Goal: Transaction & Acquisition: Purchase product/service

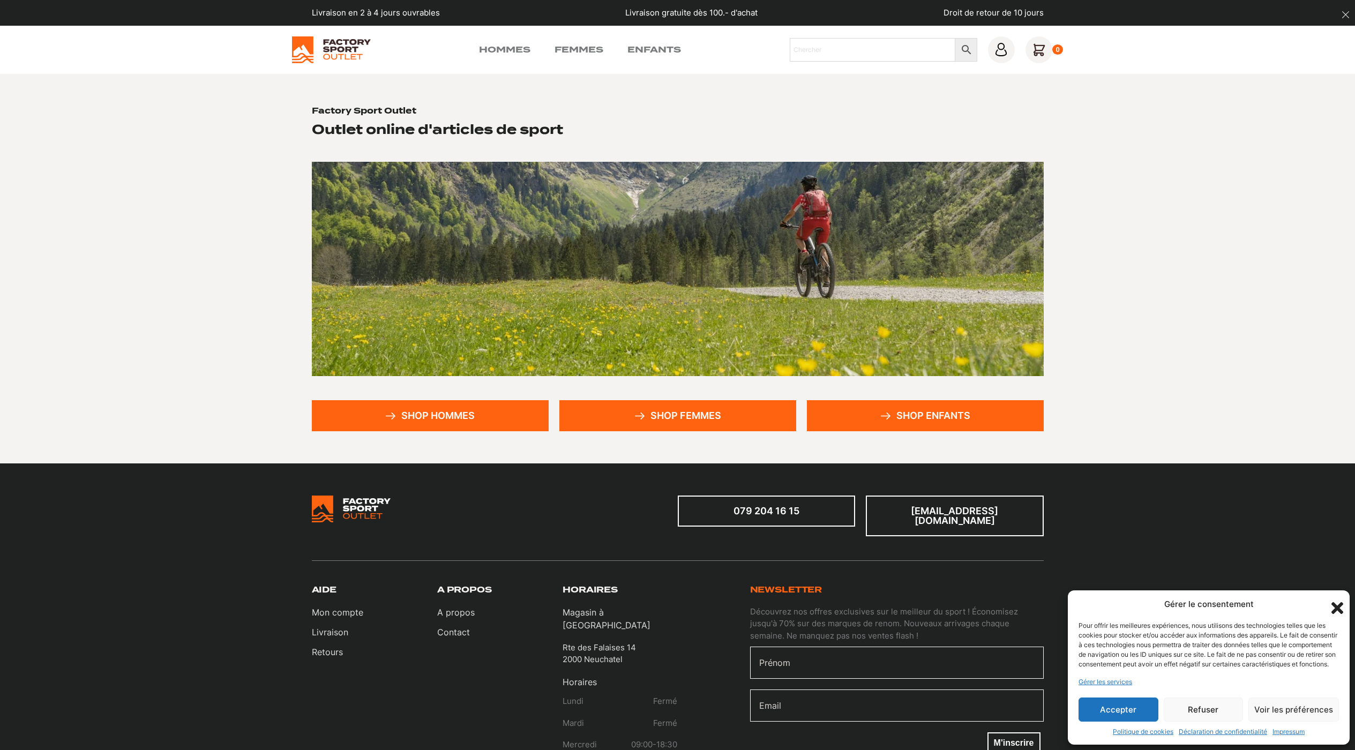
click at [486, 413] on link "Shop hommes" at bounding box center [430, 415] width 237 height 31
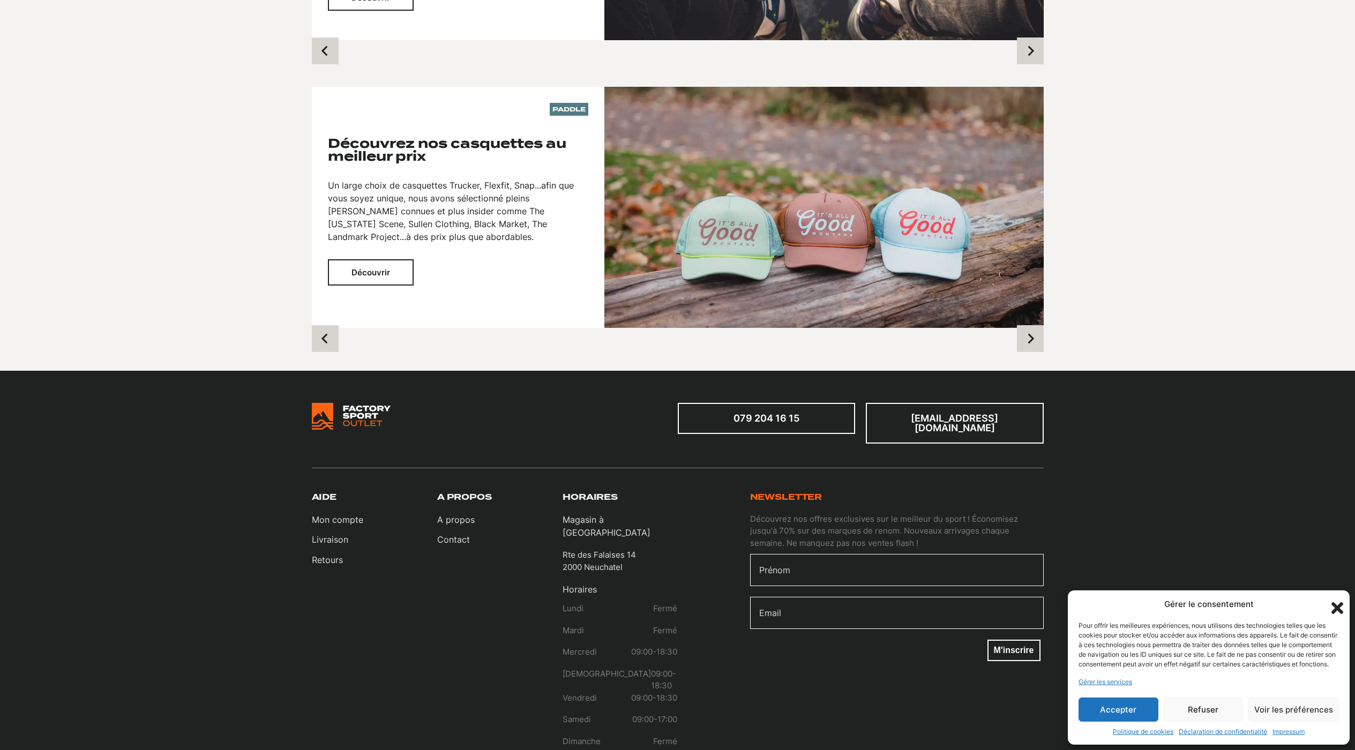
scroll to position [81, 0]
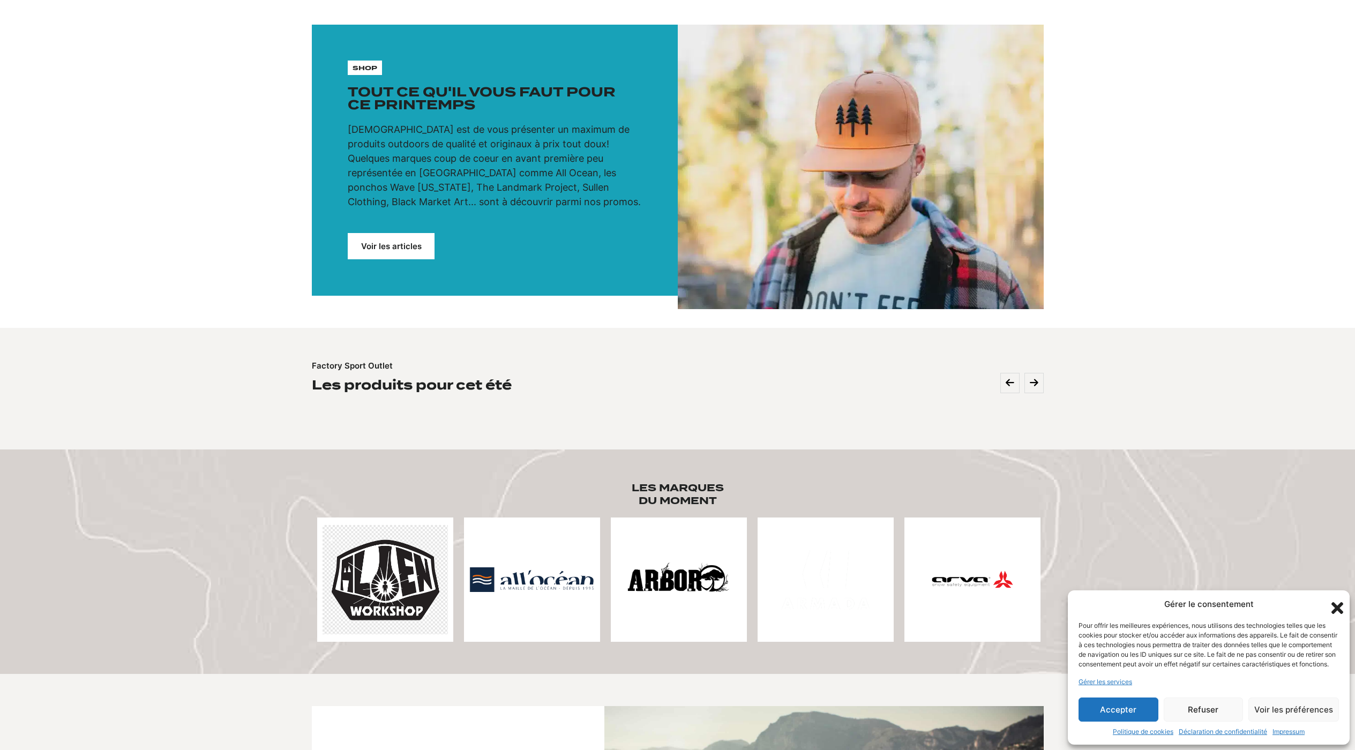
drag, startPoint x: 175, startPoint y: 424, endPoint x: 322, endPoint y: 91, distance: 364.3
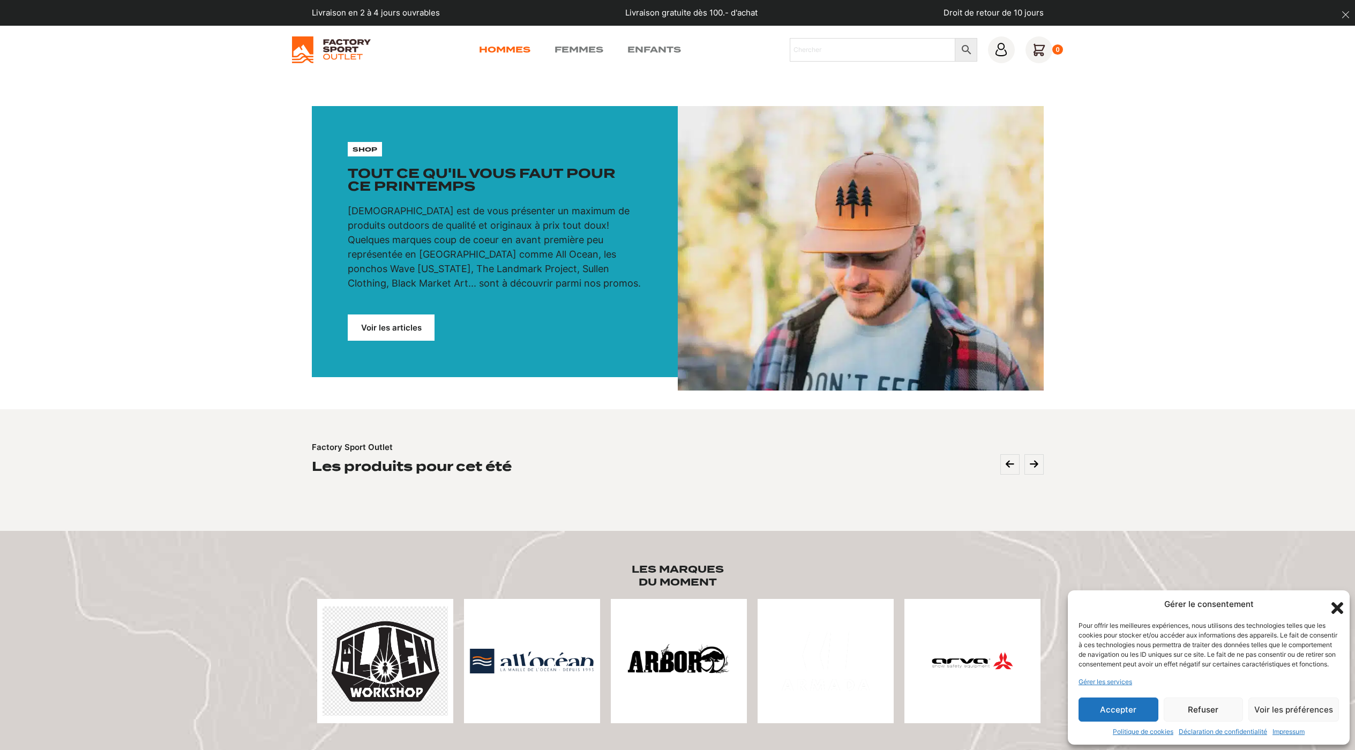
click at [505, 51] on link "Hommes" at bounding box center [504, 49] width 51 height 13
